Goal: Information Seeking & Learning: Learn about a topic

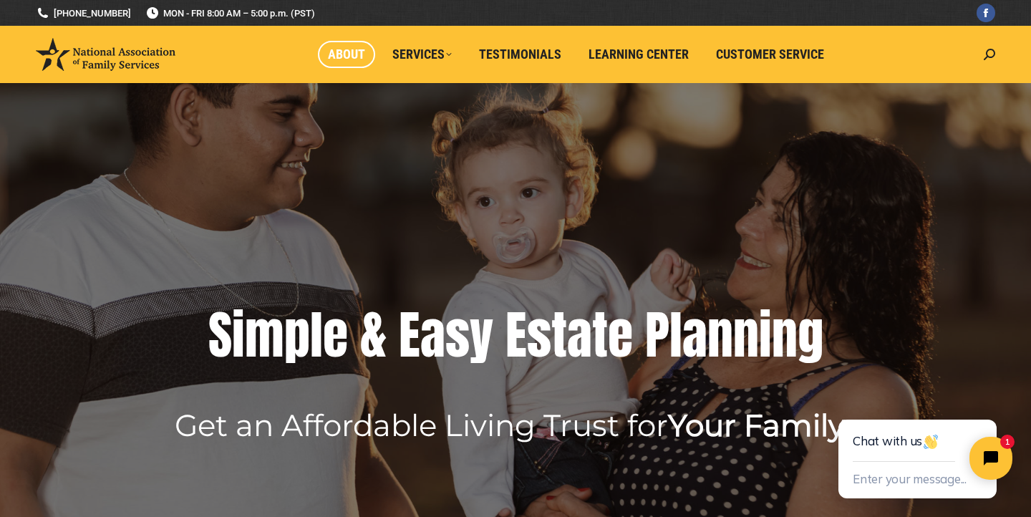
click at [365, 56] on span "About" at bounding box center [346, 55] width 37 height 16
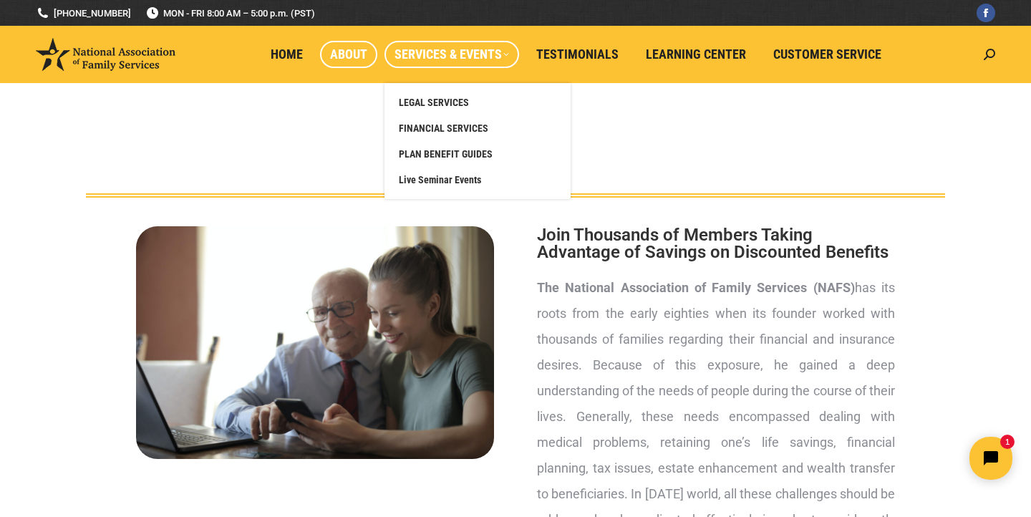
click at [473, 60] on span "Services & Events" at bounding box center [452, 55] width 115 height 16
click at [451, 99] on span "LEGAL SERVICES" at bounding box center [434, 102] width 70 height 13
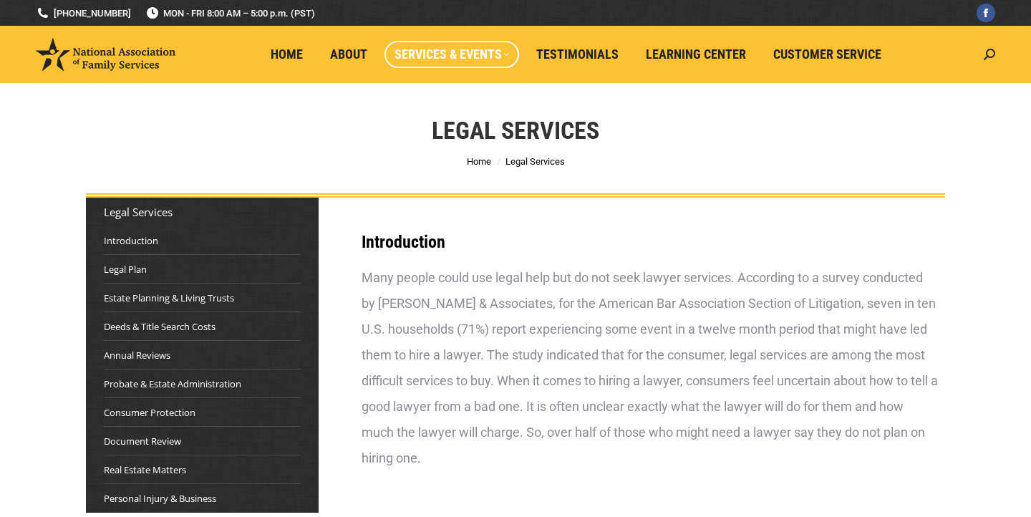
click at [451, 99] on div "Legal Services You are here: Home Legal Services" at bounding box center [515, 140] width 931 height 115
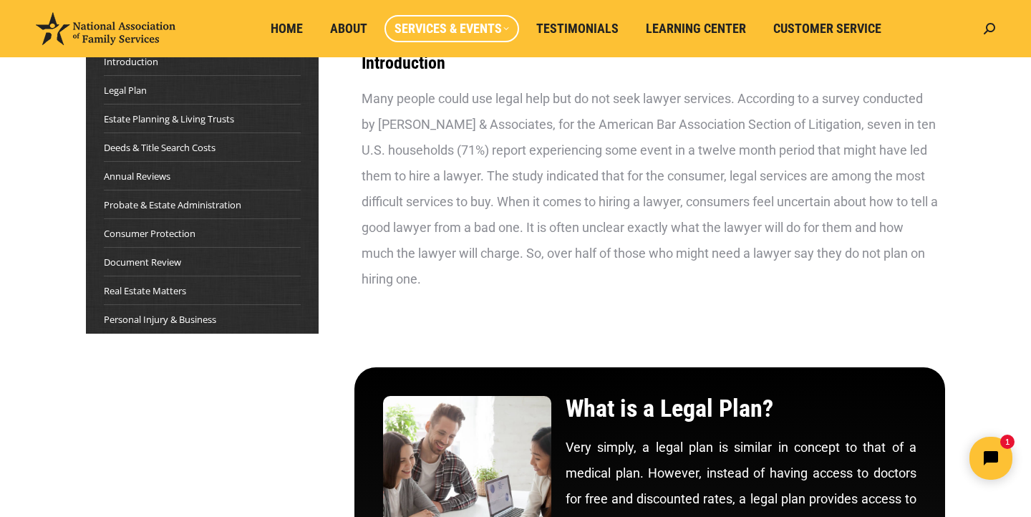
scroll to position [178, 0]
